Goal: Check status: Check status

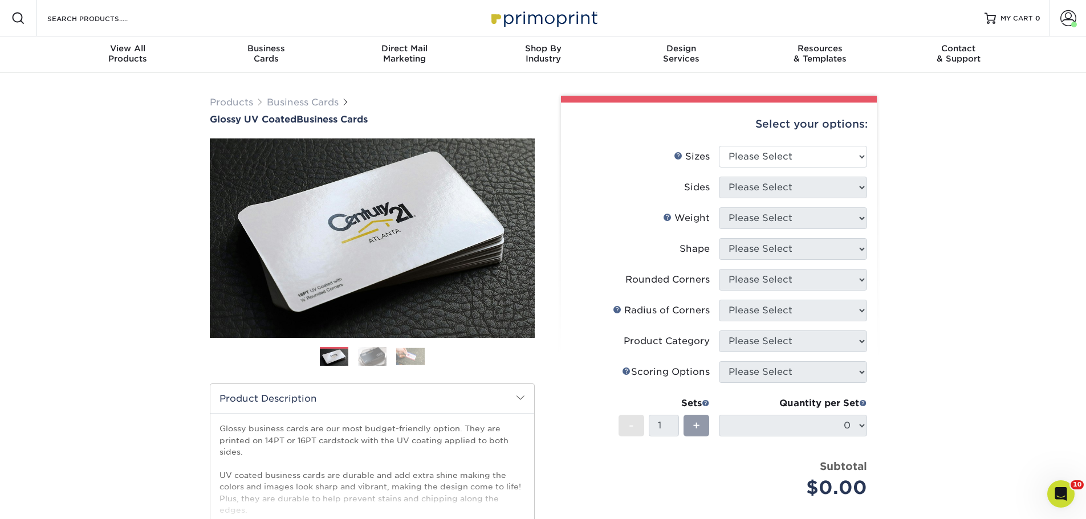
click at [609, 203] on li "Sides Please Select" at bounding box center [719, 192] width 296 height 31
click at [788, 153] on select "Please Select 1.5" x 3.5" - Mini 1.75" x 3.5" - Mini 2" x 2" - Square 2" x 3" -…" at bounding box center [793, 157] width 148 height 22
click at [1004, 17] on span "MY CART" at bounding box center [1016, 19] width 32 height 10
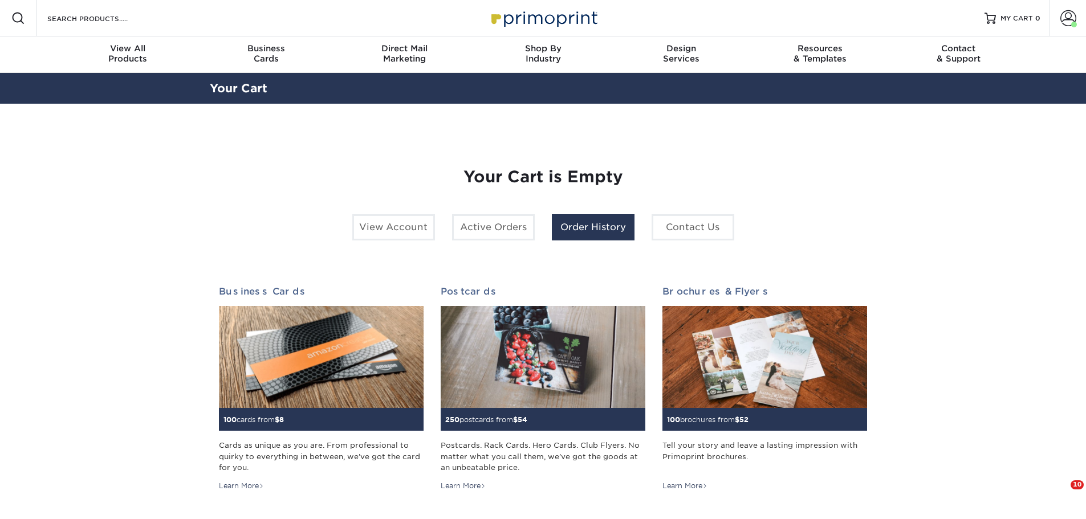
click at [586, 236] on link "Order History" at bounding box center [593, 227] width 83 height 26
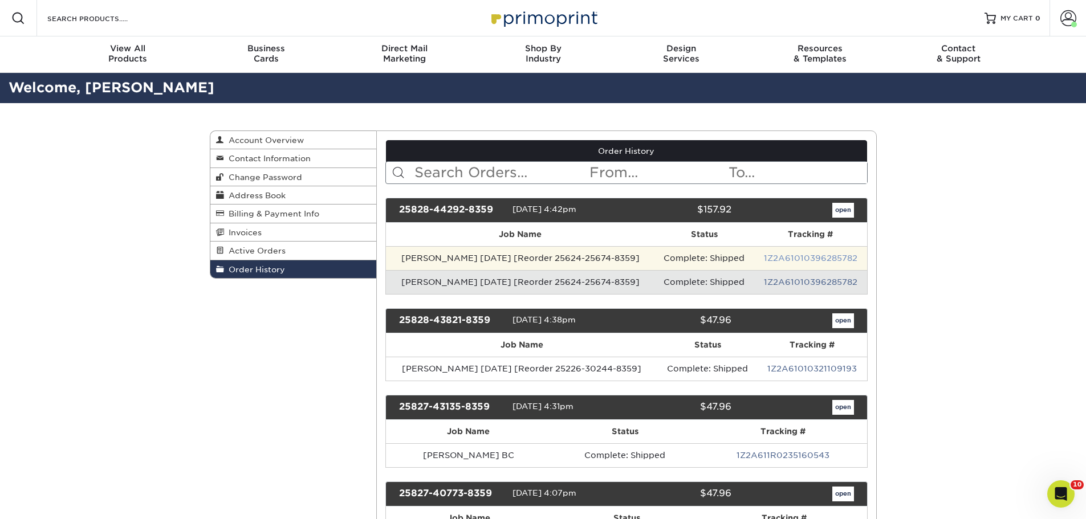
click at [779, 258] on link "1Z2A61010396285782" at bounding box center [810, 258] width 93 height 9
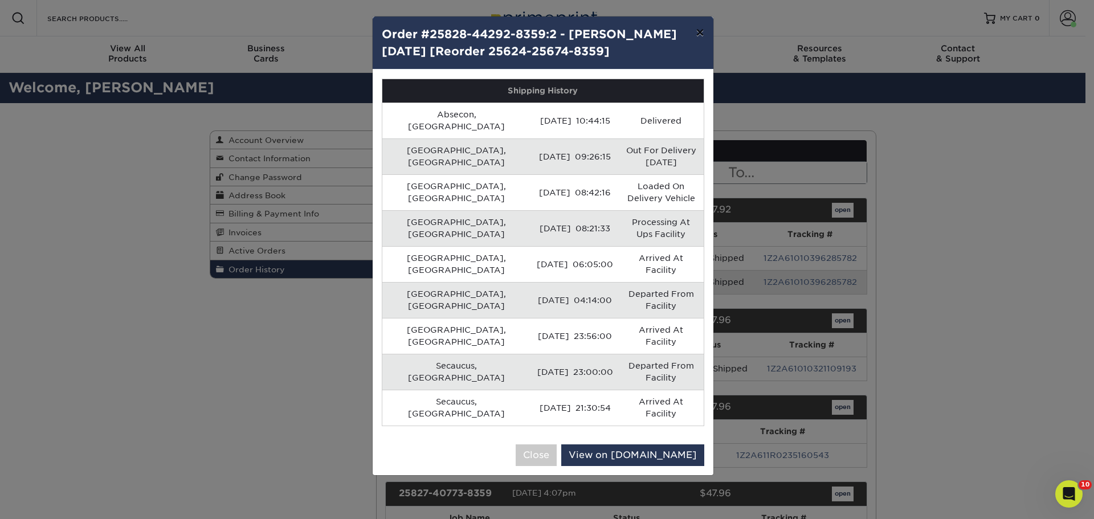
click at [694, 30] on button "×" at bounding box center [700, 33] width 26 height 32
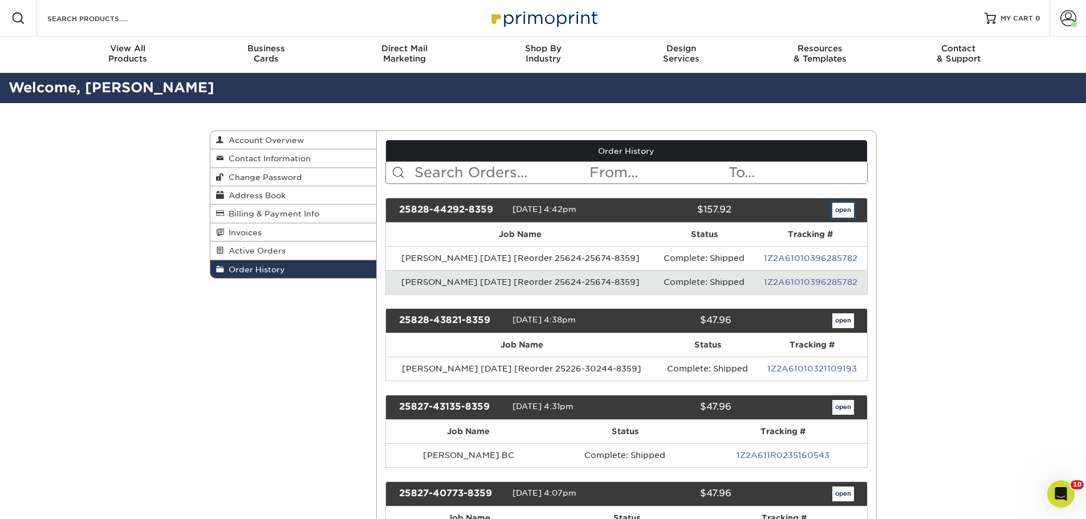
click at [836, 209] on link "open" at bounding box center [843, 210] width 22 height 15
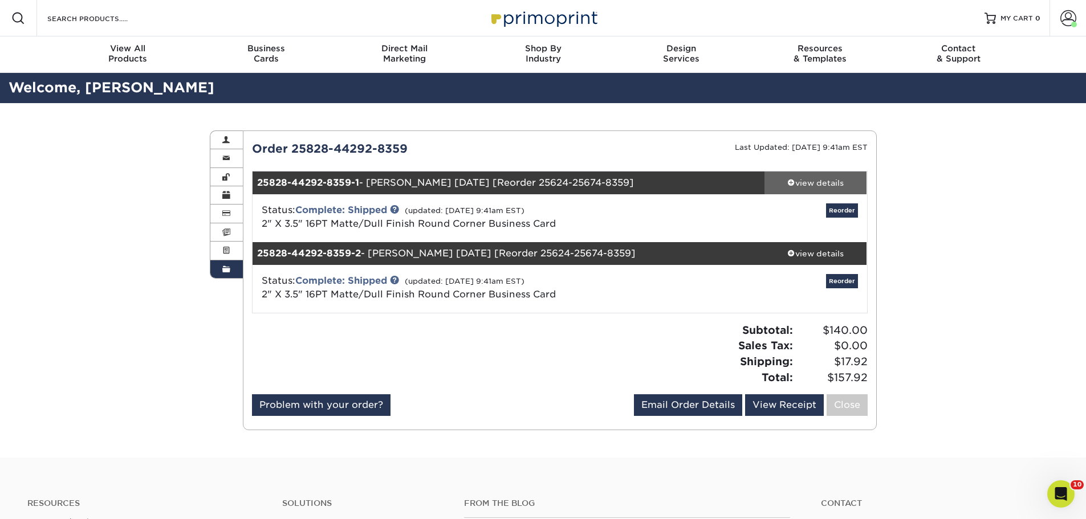
click at [809, 181] on div "view details" at bounding box center [815, 182] width 103 height 11
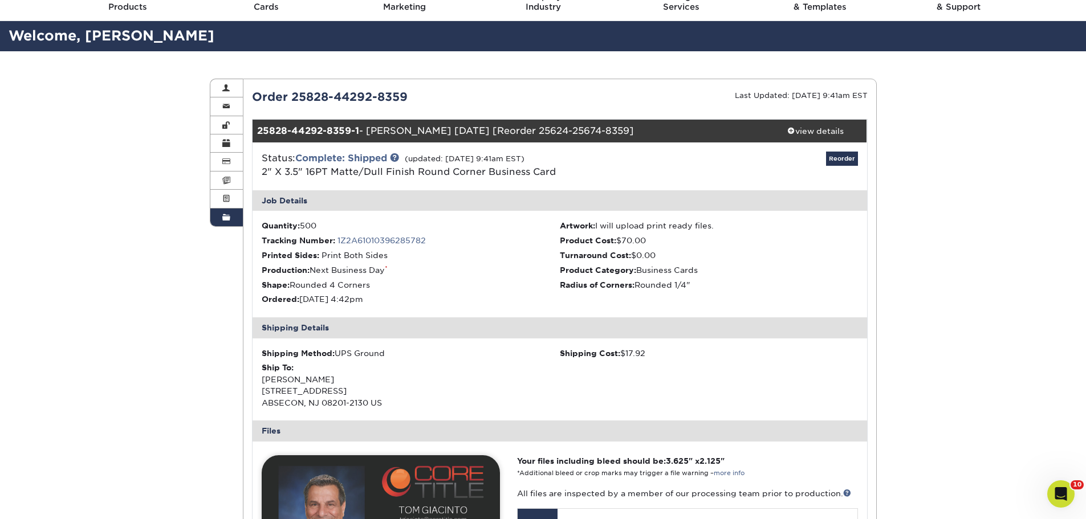
scroll to position [57, 0]
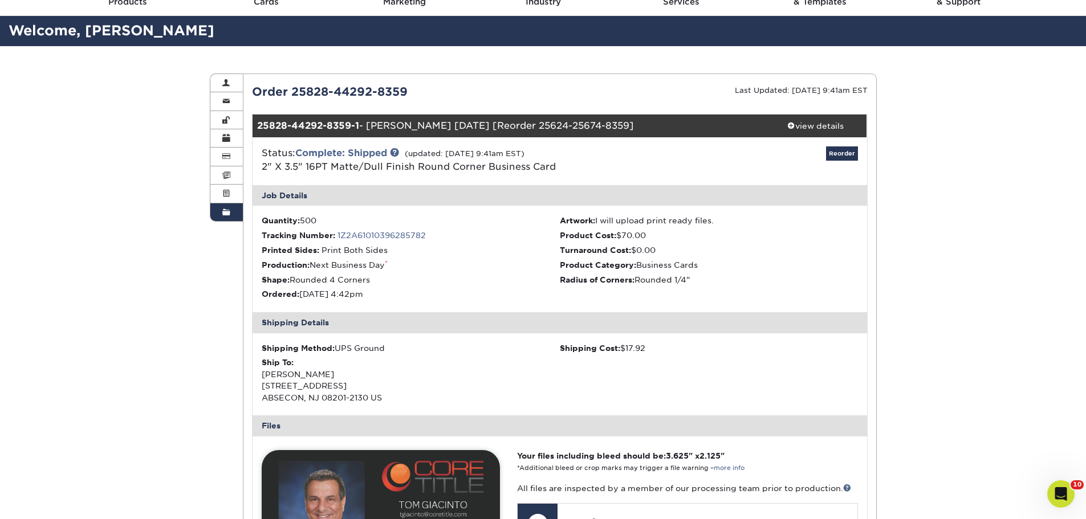
drag, startPoint x: 262, startPoint y: 387, endPoint x: 366, endPoint y: 398, distance: 105.4
click at [366, 398] on div "Ship To: [PERSON_NAME] [STREET_ADDRESS]" at bounding box center [411, 380] width 298 height 47
copy div "[STREET_ADDRESS]"
click at [434, 386] on div "Ship To: [PERSON_NAME] [STREET_ADDRESS]" at bounding box center [411, 380] width 298 height 47
